Goal: Navigation & Orientation: Find specific page/section

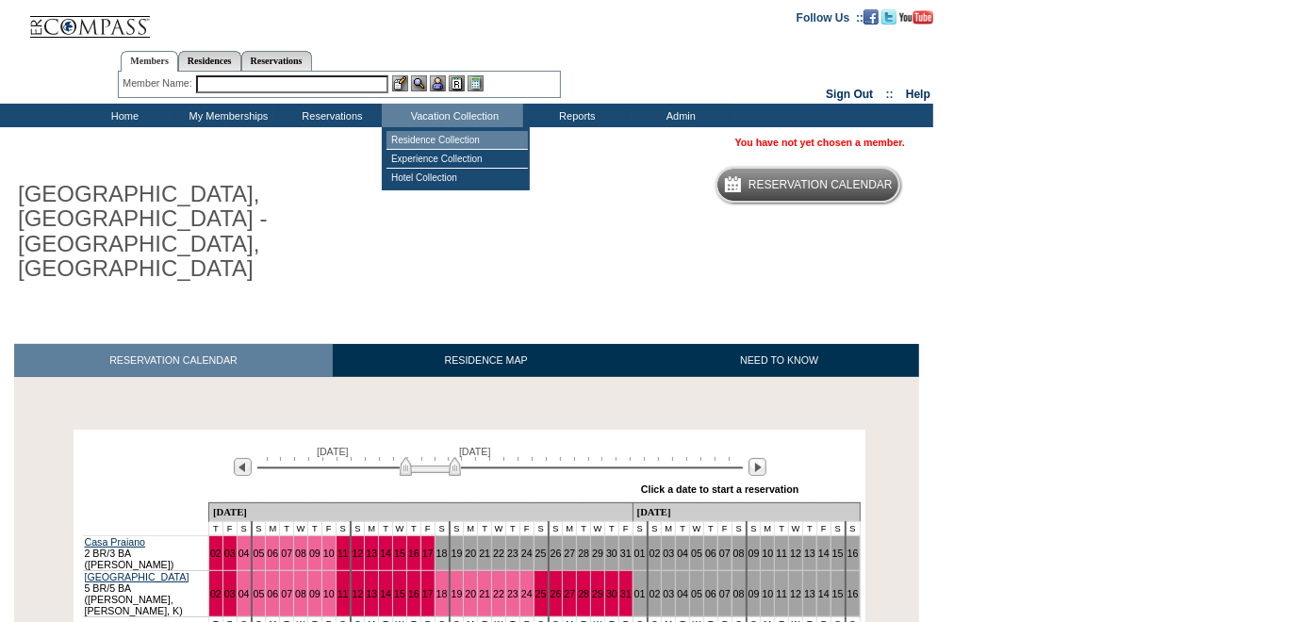
click at [451, 137] on td "Residence Collection" at bounding box center [457, 140] width 141 height 19
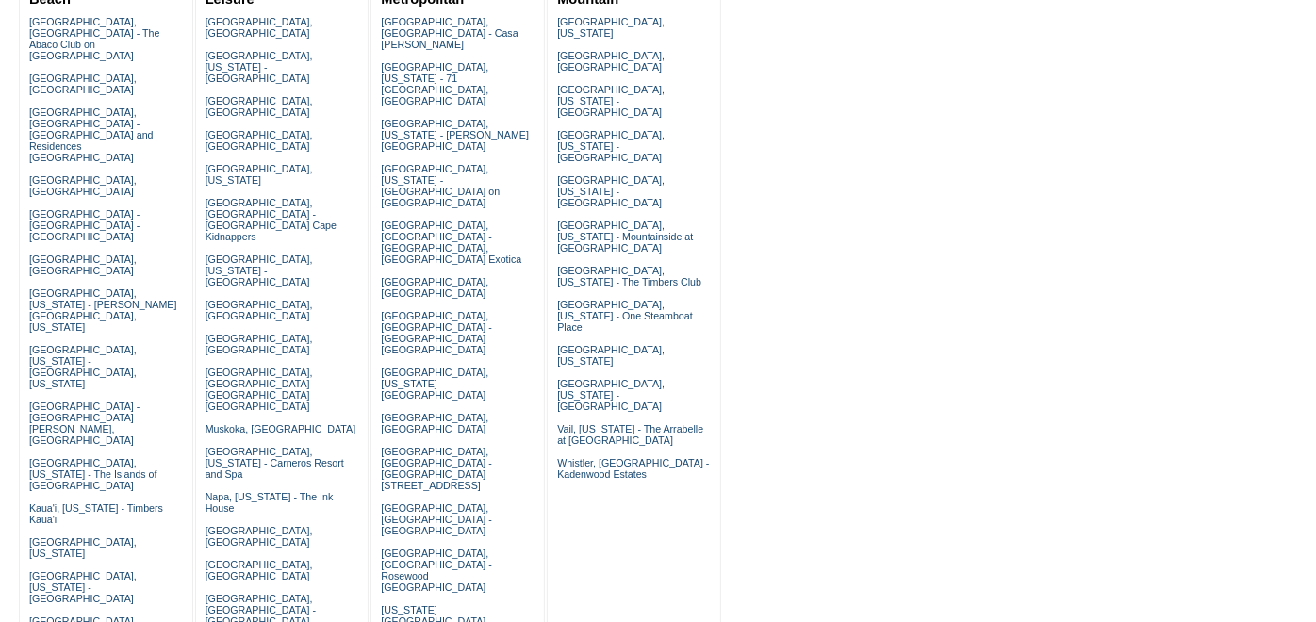
scroll to position [239, 0]
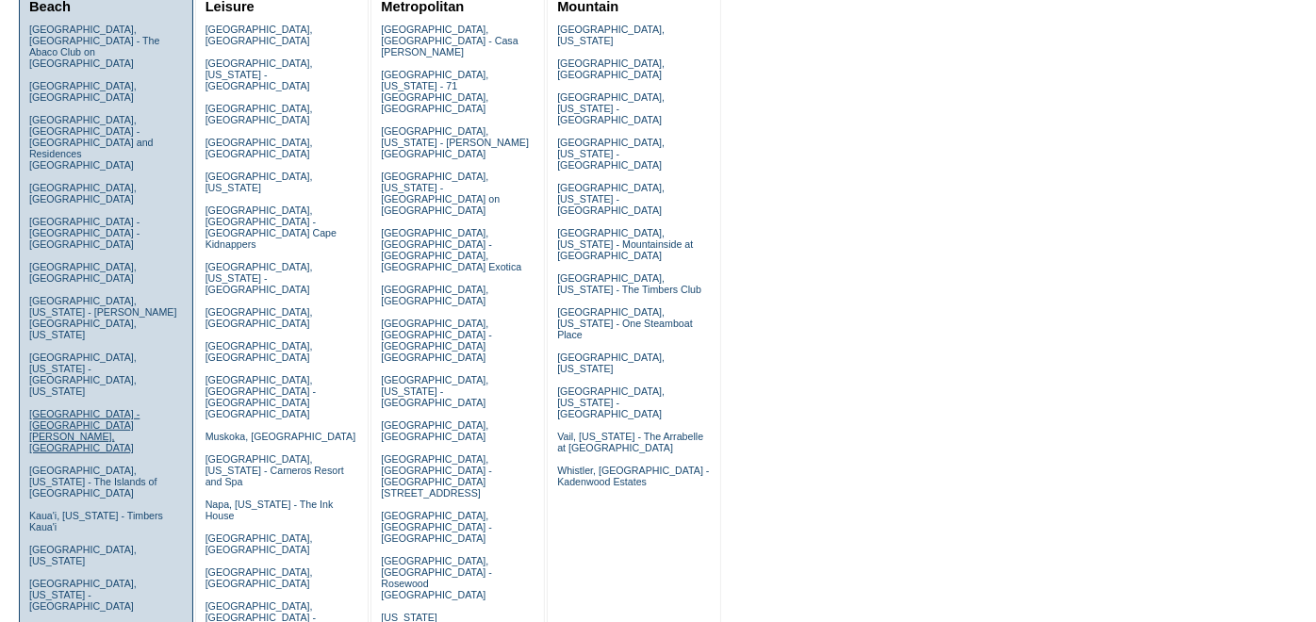
click at [97, 408] on link "Grand Cayman Island - The Ritz-Carlton, Grand Cayman" at bounding box center [84, 430] width 110 height 45
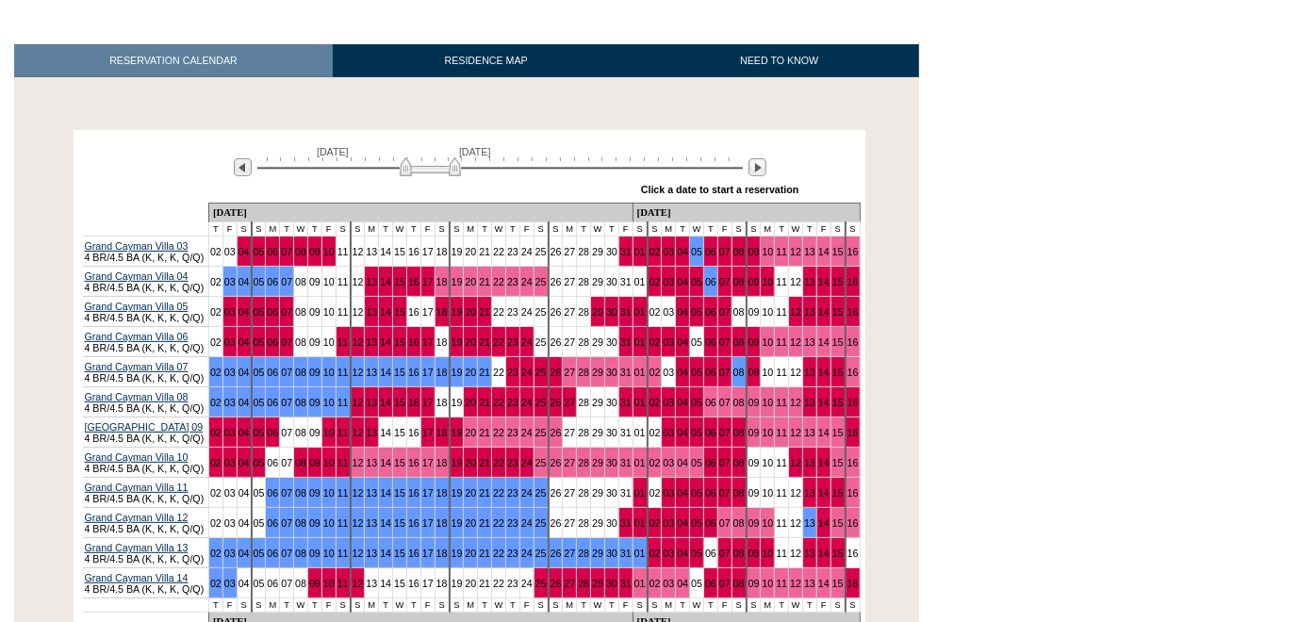
scroll to position [299, 0]
